Goal: Navigation & Orientation: Find specific page/section

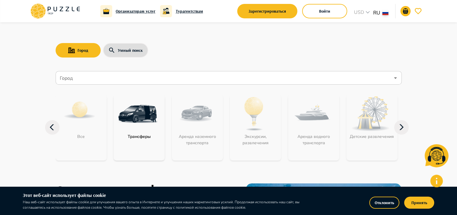
click at [414, 201] on button "Принять" at bounding box center [419, 202] width 30 height 12
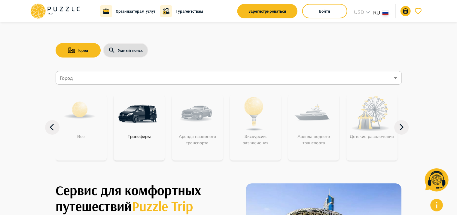
click at [145, 80] on input "Город" at bounding box center [224, 77] width 331 height 11
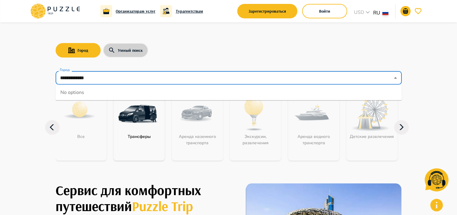
type input "**********"
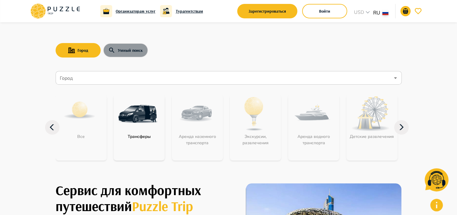
click at [135, 52] on button "Умный поиск" at bounding box center [125, 50] width 45 height 14
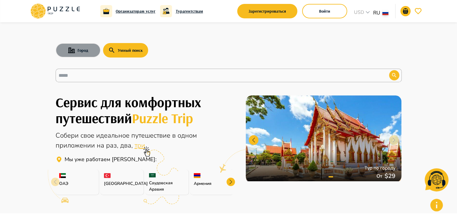
click at [87, 52] on button "Город" at bounding box center [78, 50] width 45 height 14
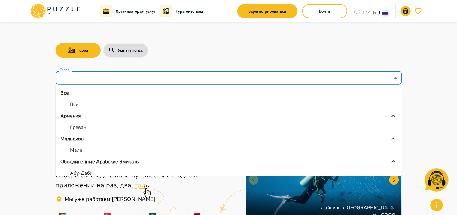
click at [88, 75] on input "Город" at bounding box center [224, 77] width 331 height 11
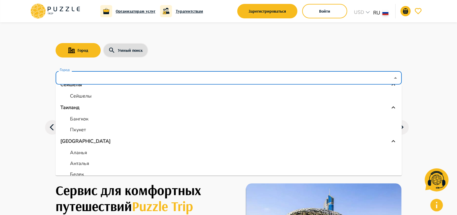
scroll to position [194, 0]
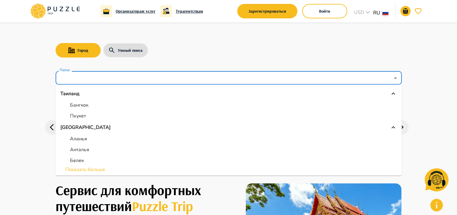
click at [93, 169] on li "Показать больше" at bounding box center [229, 169] width 346 height 7
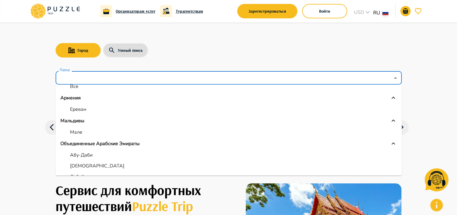
scroll to position [0, 0]
